Goal: Task Accomplishment & Management: Use online tool/utility

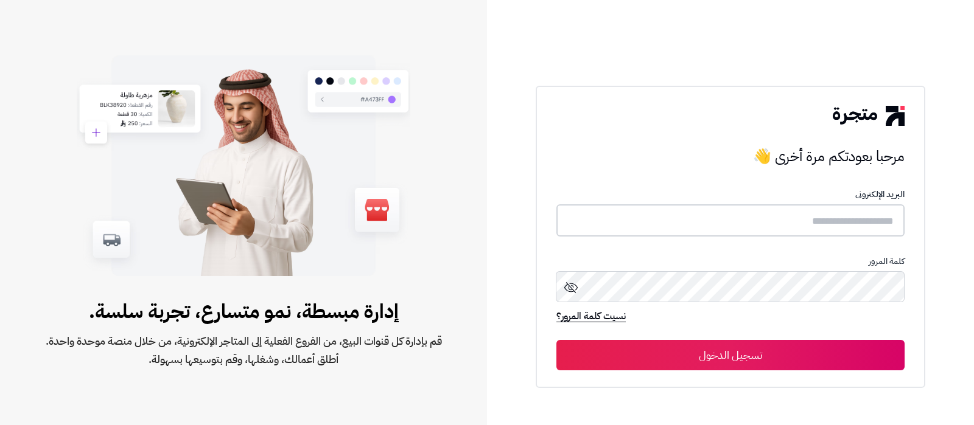
type input "**********"
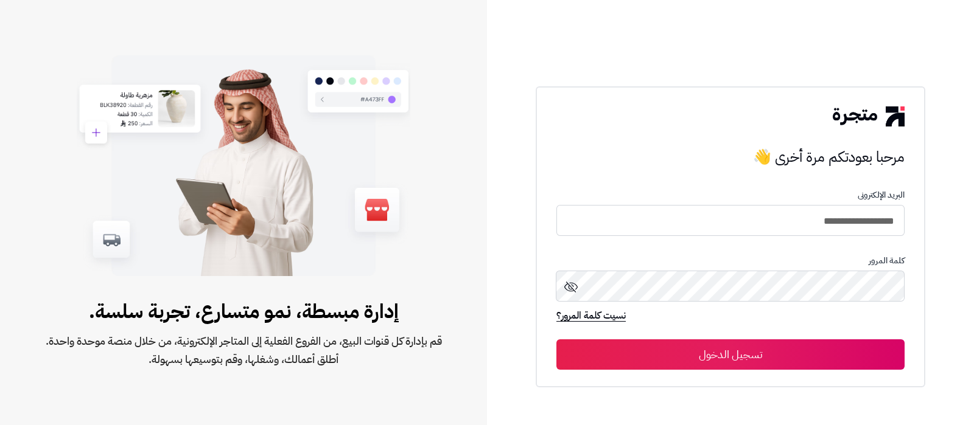
click at [705, 364] on button "تسجيل الدخول" at bounding box center [730, 355] width 348 height 30
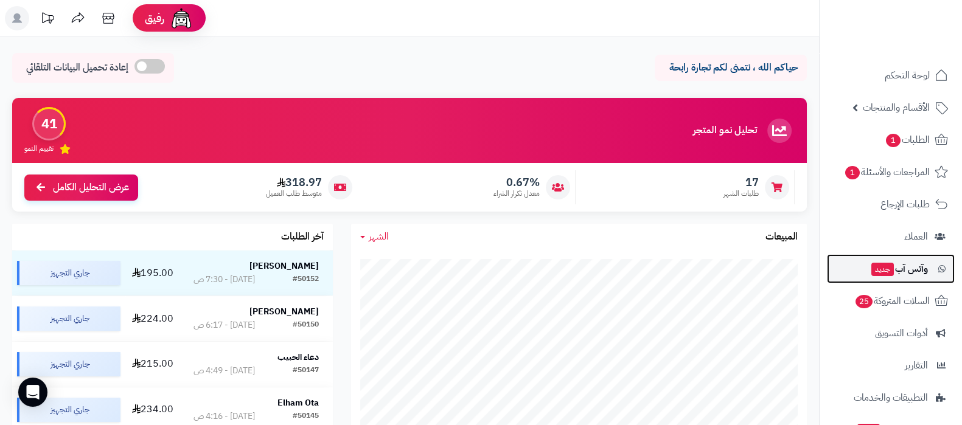
click at [889, 268] on span "جديد" at bounding box center [883, 269] width 23 height 13
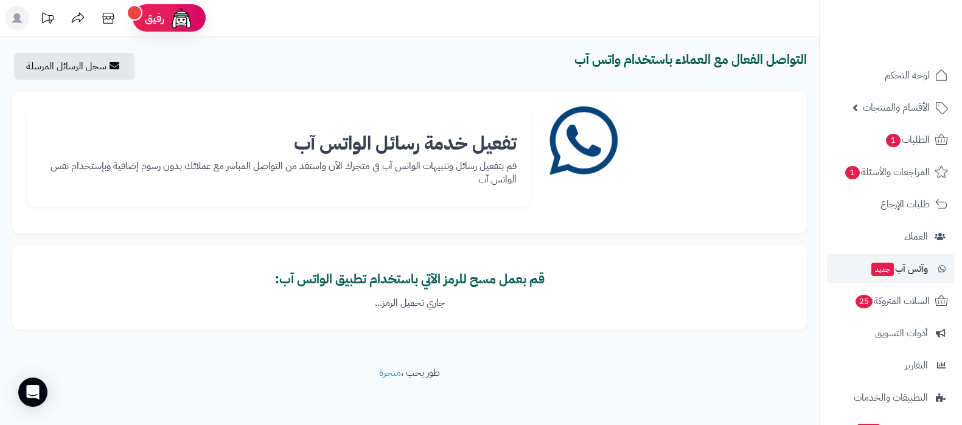
scroll to position [2, 0]
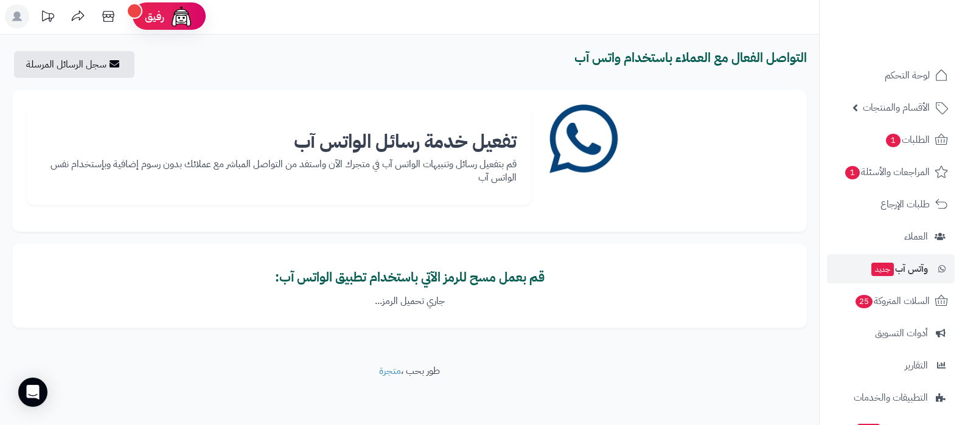
click at [539, 290] on div "قم بعمل مسح للرمز الآتي باستخدام تطبيق الواتس آب: جاري تحميل الرمز..." at bounding box center [410, 290] width 766 height 38
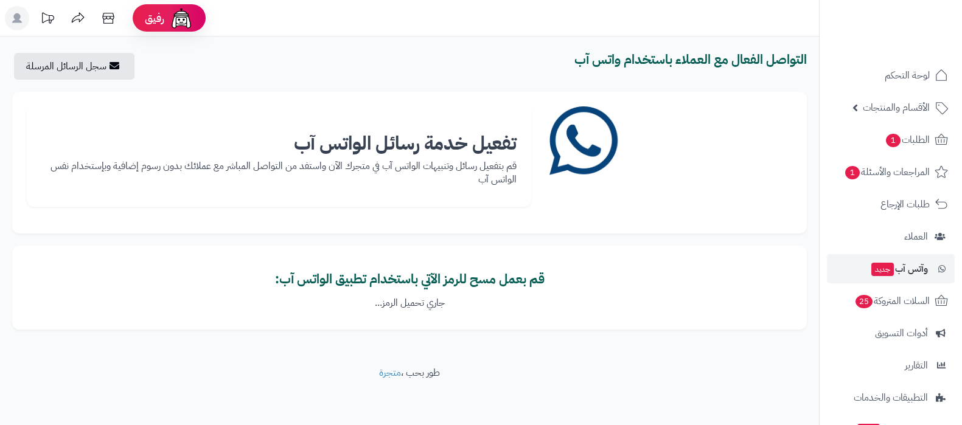
scroll to position [2, 0]
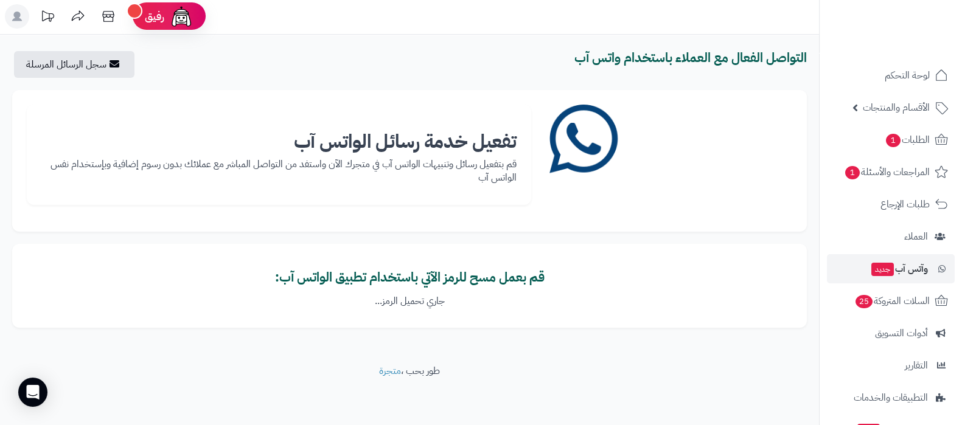
click at [642, 396] on footer "طور بحب ، متجرة" at bounding box center [409, 395] width 819 height 61
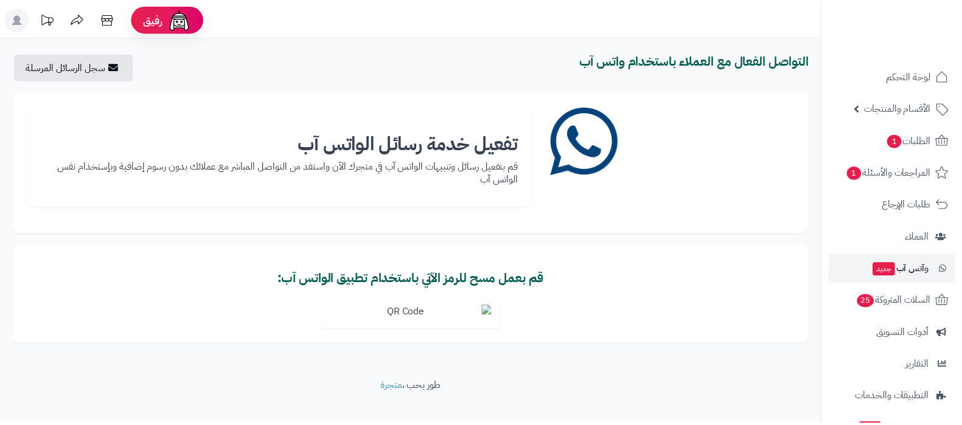
scroll to position [2, 0]
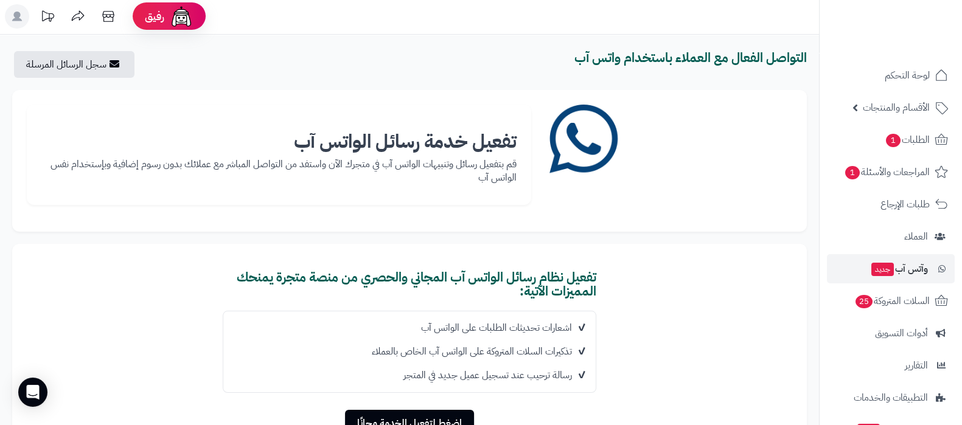
scroll to position [125, 0]
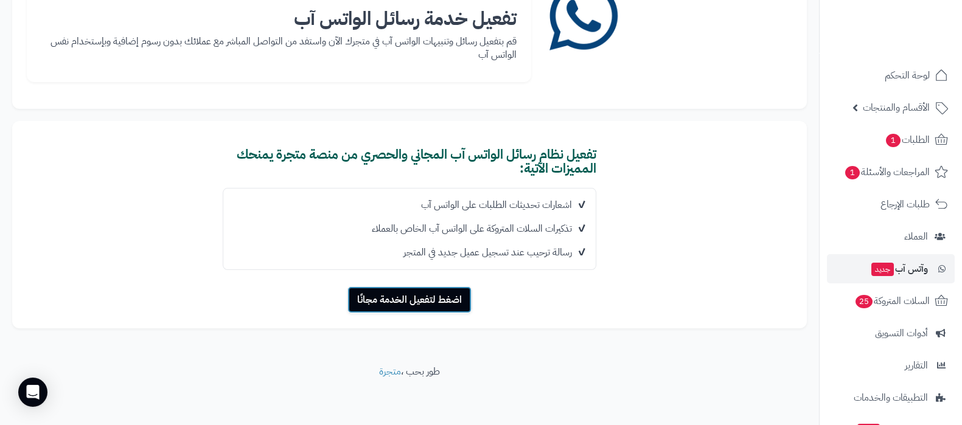
click at [408, 291] on button "اضغط لتفعيل الخدمة مجانًا" at bounding box center [410, 300] width 124 height 27
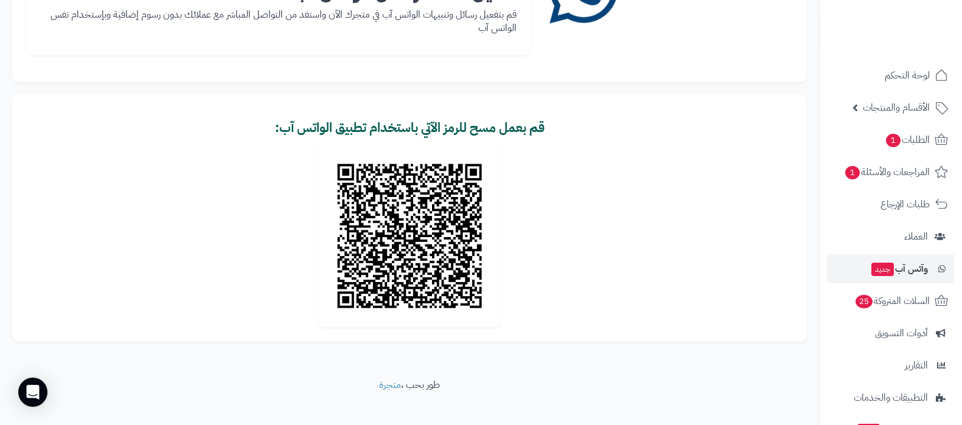
scroll to position [154, 0]
